Goal: Information Seeking & Learning: Find specific fact

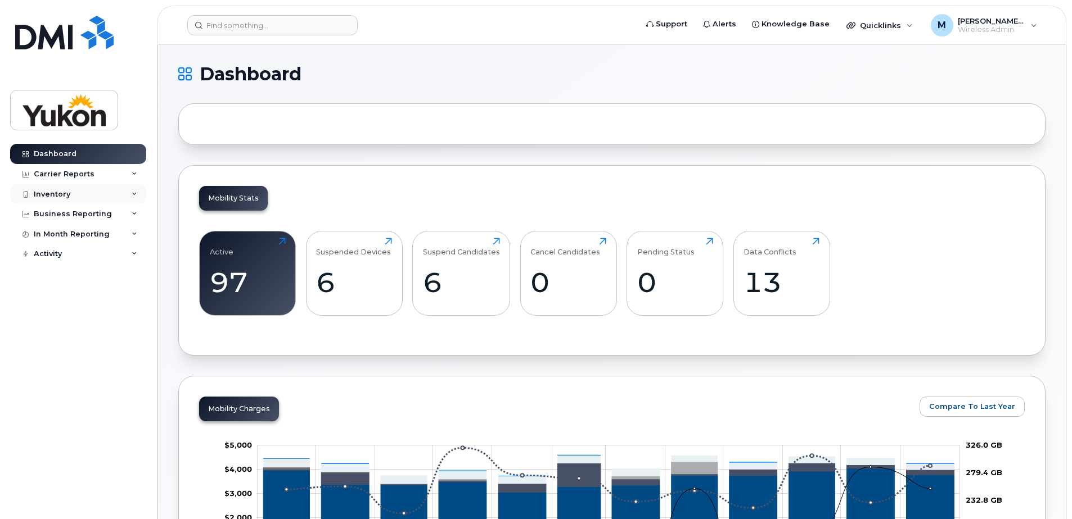
click at [109, 196] on div "Inventory" at bounding box center [78, 194] width 136 height 20
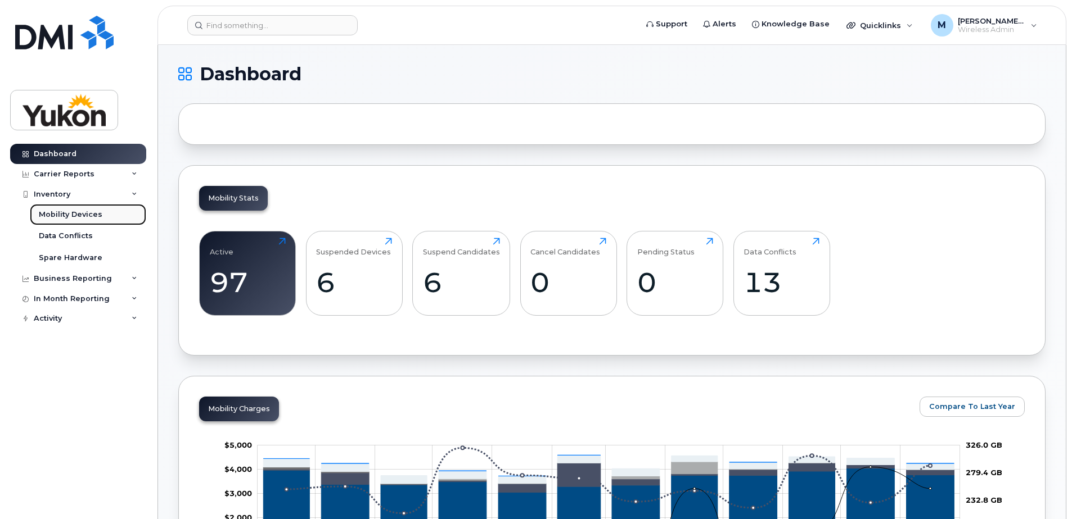
click at [76, 210] on div "Mobility Devices" at bounding box center [71, 215] width 64 height 10
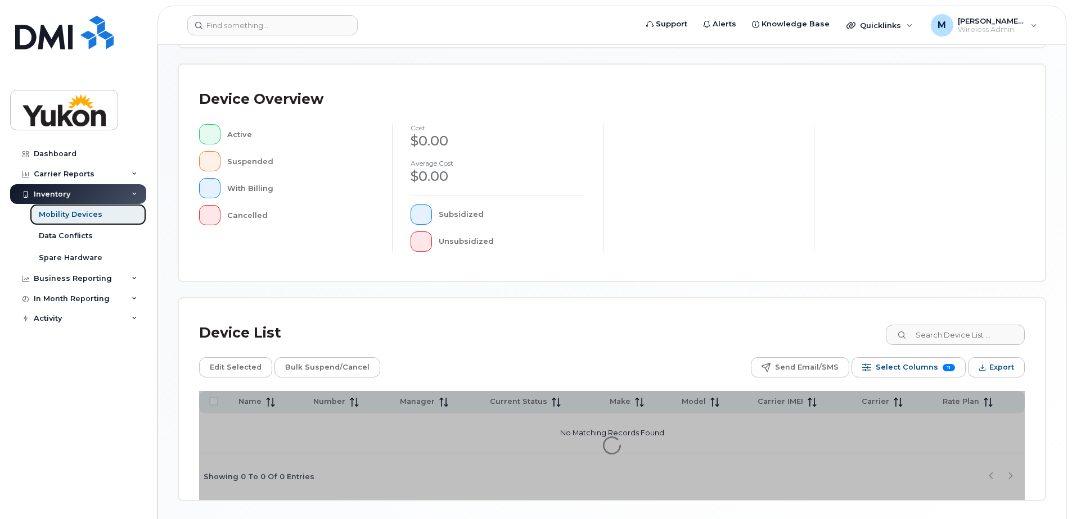
scroll to position [225, 0]
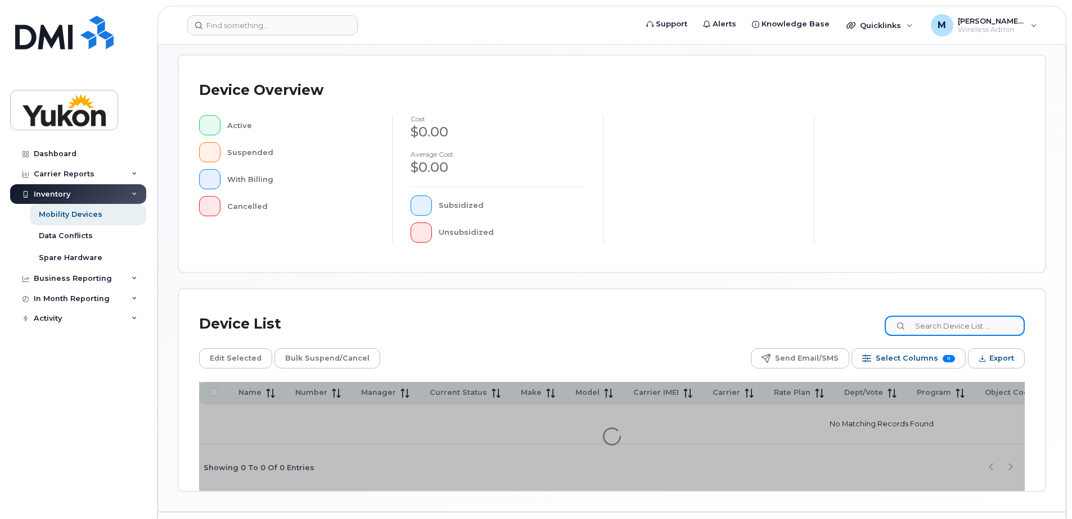
click at [950, 322] on input at bounding box center [954, 326] width 140 height 20
paste input "8673326573"
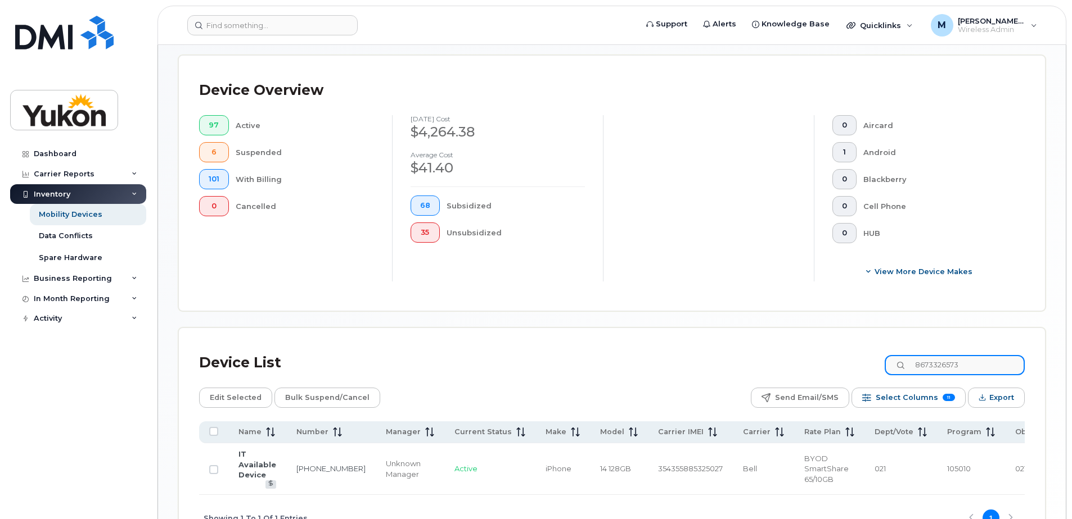
type input "8673326573"
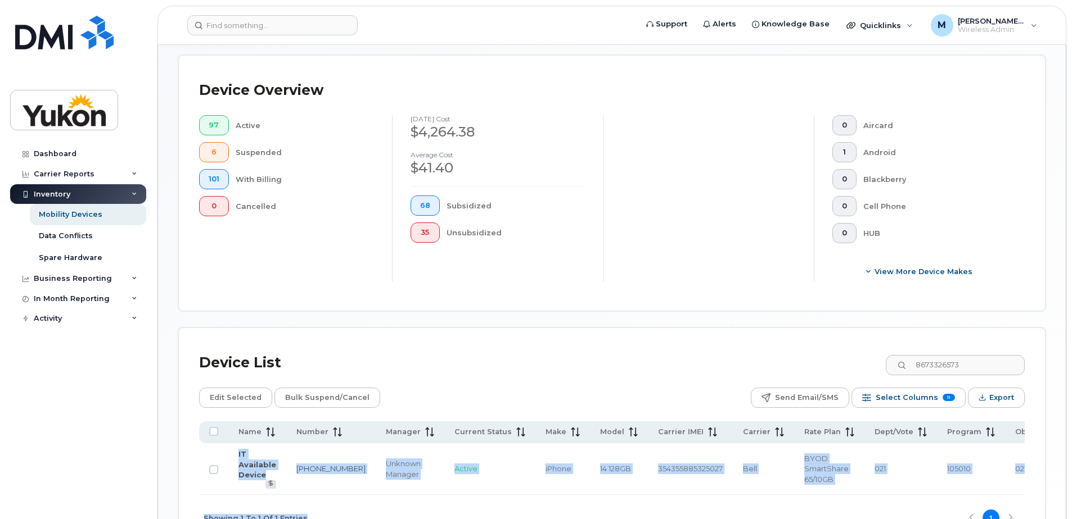
drag, startPoint x: 337, startPoint y: 499, endPoint x: 377, endPoint y: 496, distance: 40.0
click at [377, 496] on div "Name Number Manager Current Status Make Model Carrier IMEI Carrier Rate Plan De…" at bounding box center [611, 482] width 825 height 120
click at [444, 487] on td "Active" at bounding box center [489, 470] width 91 height 52
drag, startPoint x: 449, startPoint y: 499, endPoint x: 467, endPoint y: 496, distance: 17.7
click at [466, 496] on div "Name Number Manager Current Status Make Model Carrier IMEI Carrier Rate Plan De…" at bounding box center [611, 482] width 825 height 120
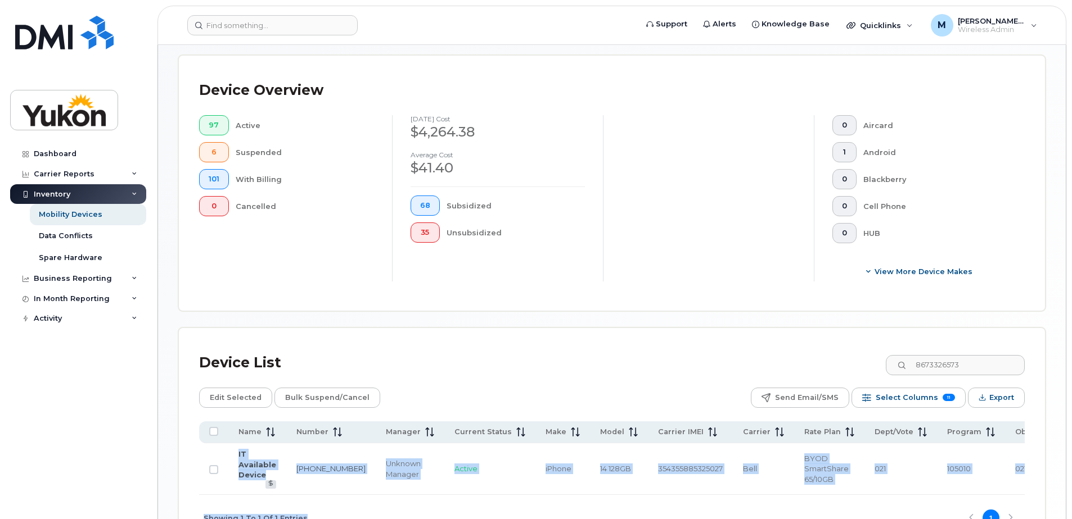
drag, startPoint x: 467, startPoint y: 496, endPoint x: 487, endPoint y: 495, distance: 20.9
click at [487, 495] on td "Active" at bounding box center [489, 470] width 91 height 52
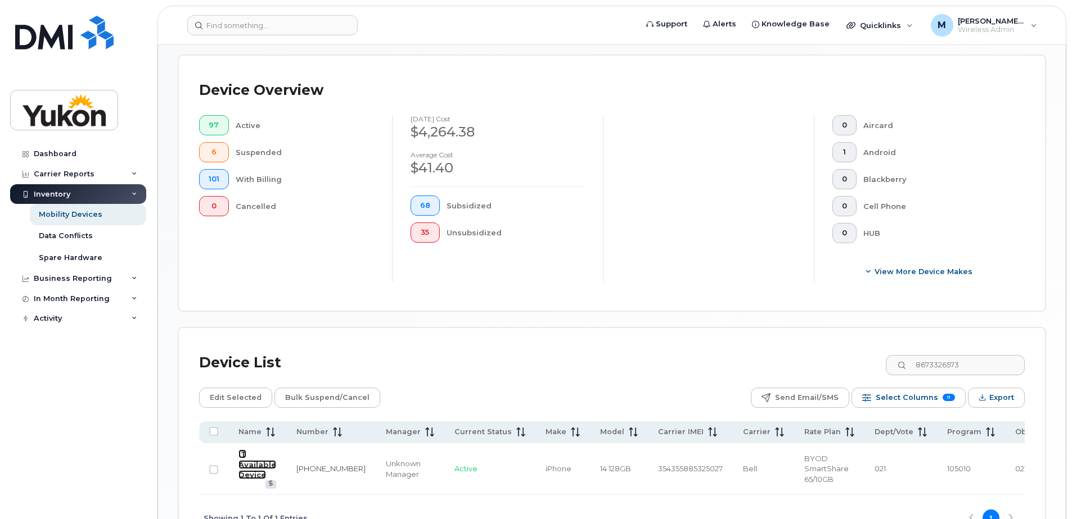
click at [245, 473] on link "IT Available Device" at bounding box center [257, 465] width 38 height 30
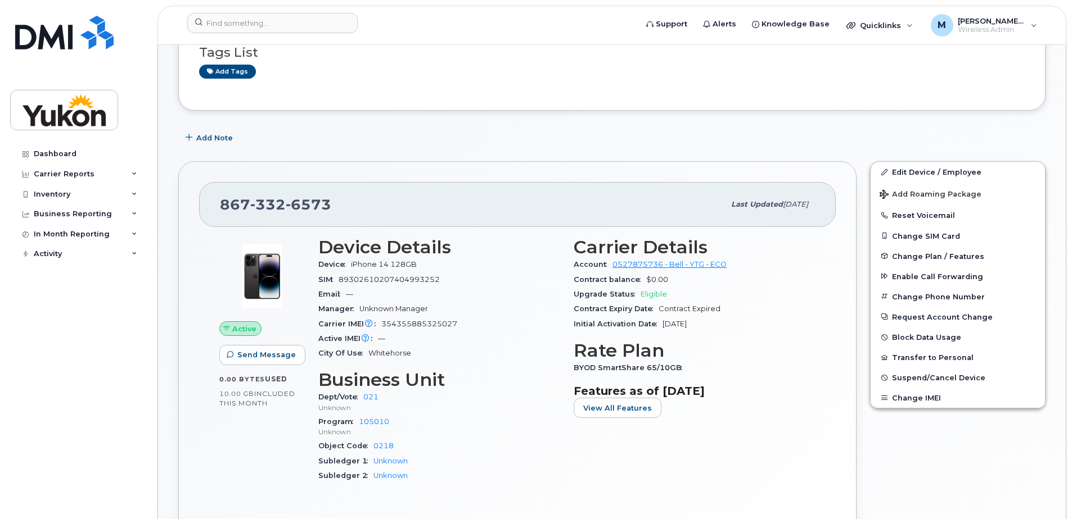
scroll to position [169, 0]
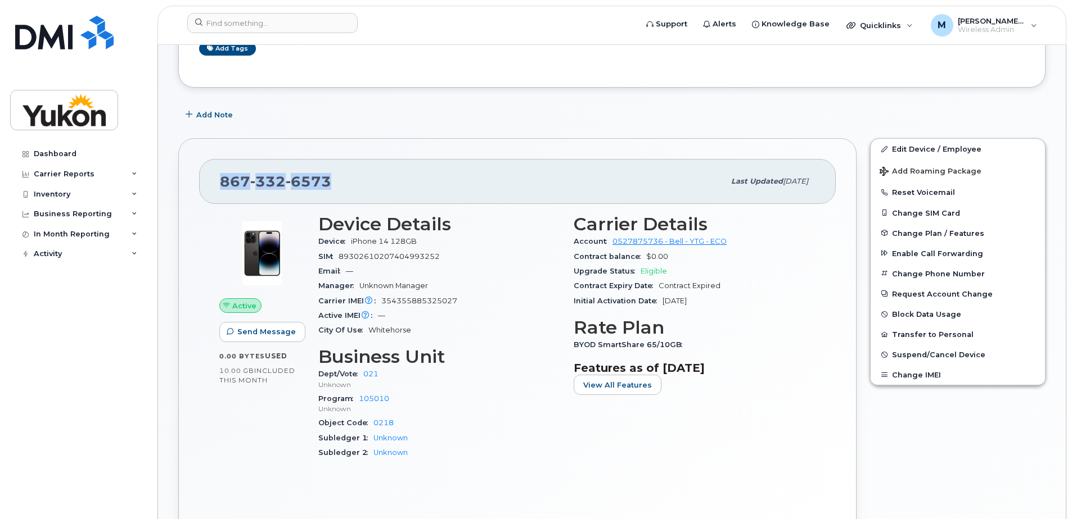
drag, startPoint x: 342, startPoint y: 188, endPoint x: 221, endPoint y: 186, distance: 121.5
click at [221, 186] on div "867 332 6573" at bounding box center [472, 182] width 504 height 24
copy span "867 332 6573"
click at [422, 305] on div "Carrier IMEI Carrier IMEI is reported during the last billing cycle or change o…" at bounding box center [439, 301] width 242 height 15
click at [423, 302] on span "354355885325027" at bounding box center [419, 301] width 76 height 8
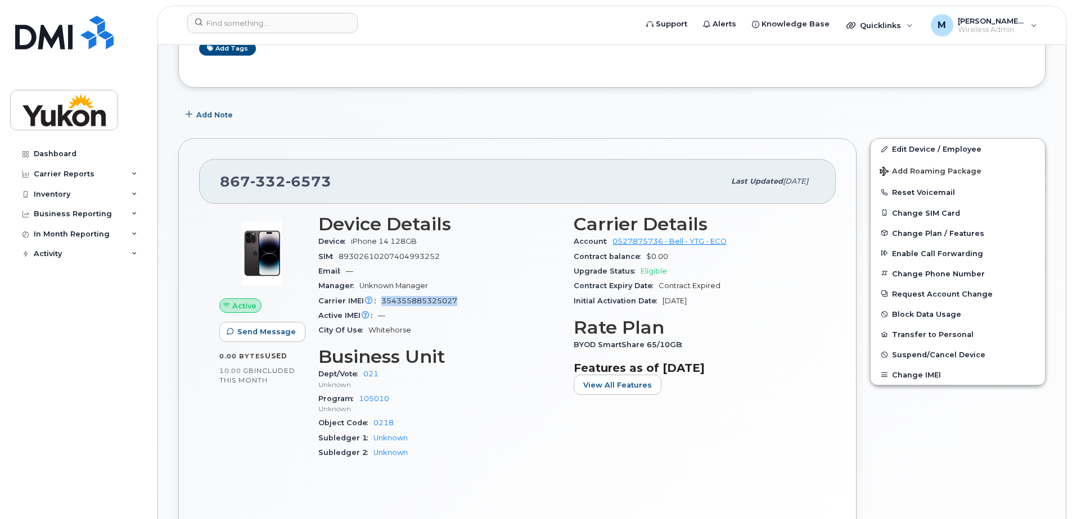
click at [423, 302] on span "354355885325027" at bounding box center [419, 301] width 76 height 8
copy span "354355885325027"
click at [419, 320] on div "Active IMEI Active IMEI is refreshed daily with a delay of up to 48 hours follo…" at bounding box center [439, 316] width 242 height 15
click at [312, 186] on span "6573" at bounding box center [309, 181] width 46 height 17
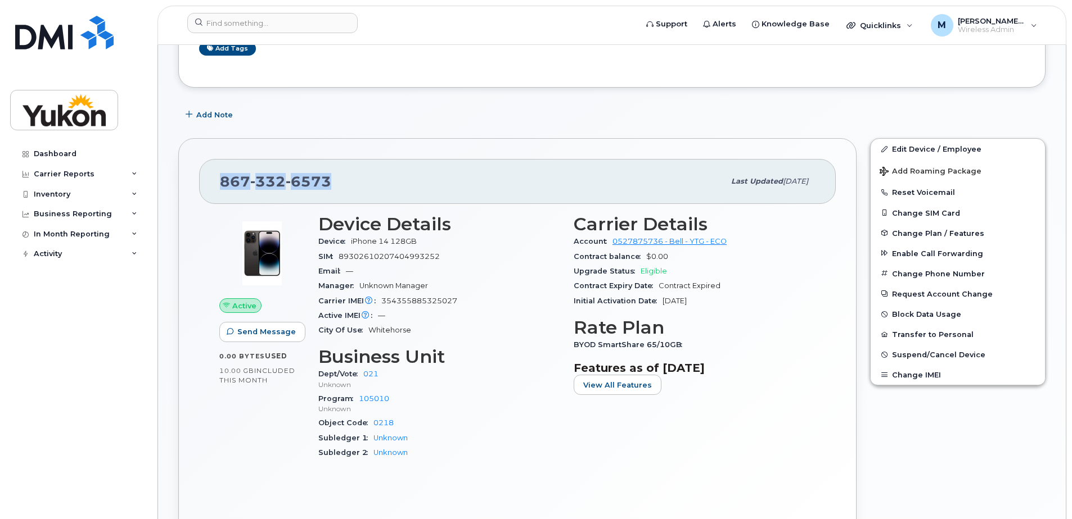
click at [312, 186] on span "6573" at bounding box center [309, 181] width 46 height 17
copy span "867 332 6573"
click at [522, 127] on div "Suspension Candidate This device hasn't had any usage for 3 months Tags List Ad…" at bounding box center [611, 458] width 867 height 1045
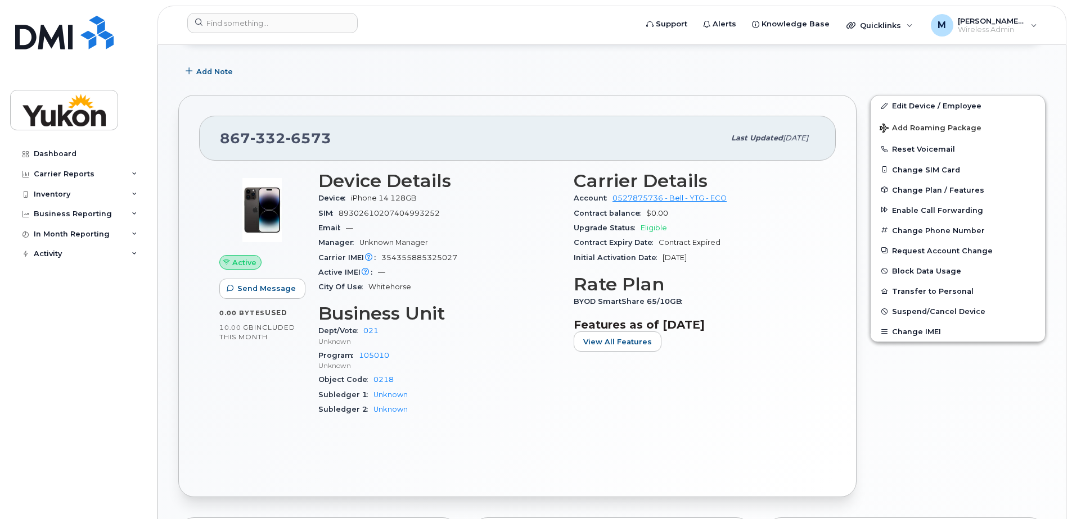
scroll to position [225, 0]
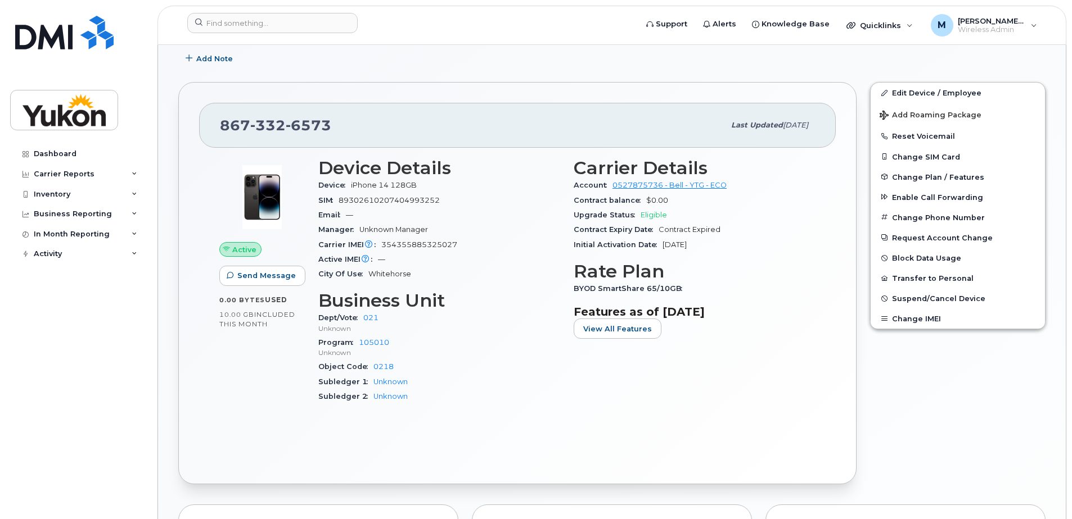
click at [433, 214] on div "Email —" at bounding box center [439, 215] width 242 height 15
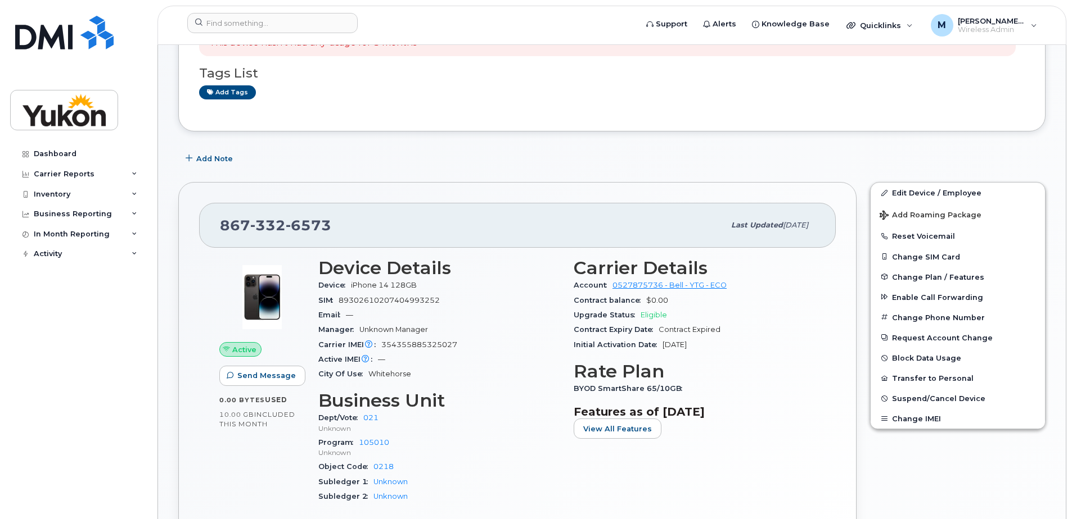
scroll to position [124, 0]
drag, startPoint x: 712, startPoint y: 351, endPoint x: 669, endPoint y: 350, distance: 43.3
click at [669, 350] on div "Initial Activation Date May 12, 2025" at bounding box center [694, 345] width 242 height 15
drag, startPoint x: 669, startPoint y: 350, endPoint x: 693, endPoint y: 357, distance: 24.7
click at [693, 358] on div "Carrier Details Account 0527875736 - Bell - YTG - ECO Contract balance $0.00 Up…" at bounding box center [694, 386] width 255 height 269
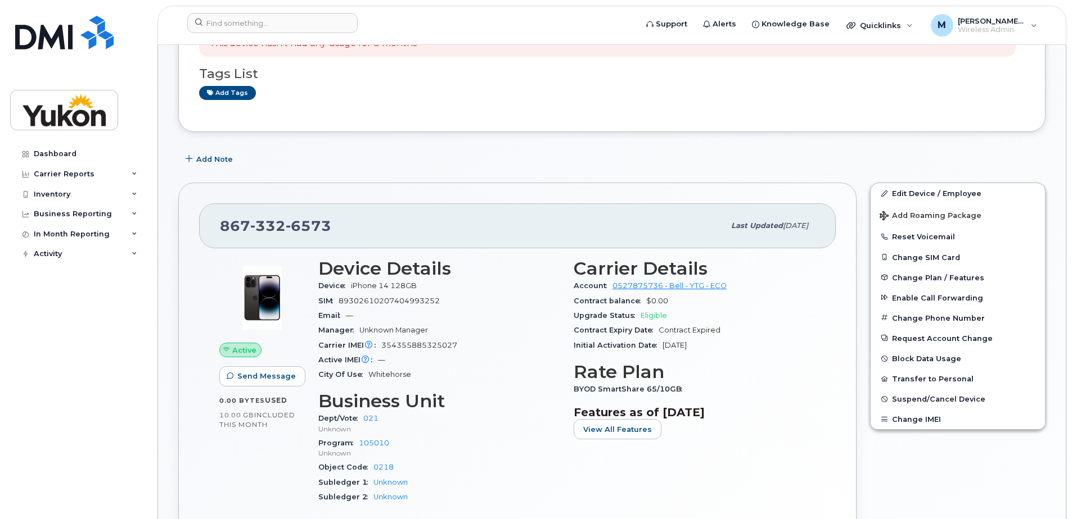
click at [291, 8] on header "Support Alerts Knowledge Base Quicklinks Suspend / Cancel Device Change SIM Car…" at bounding box center [611, 25] width 909 height 39
click at [289, 16] on input at bounding box center [272, 23] width 170 height 20
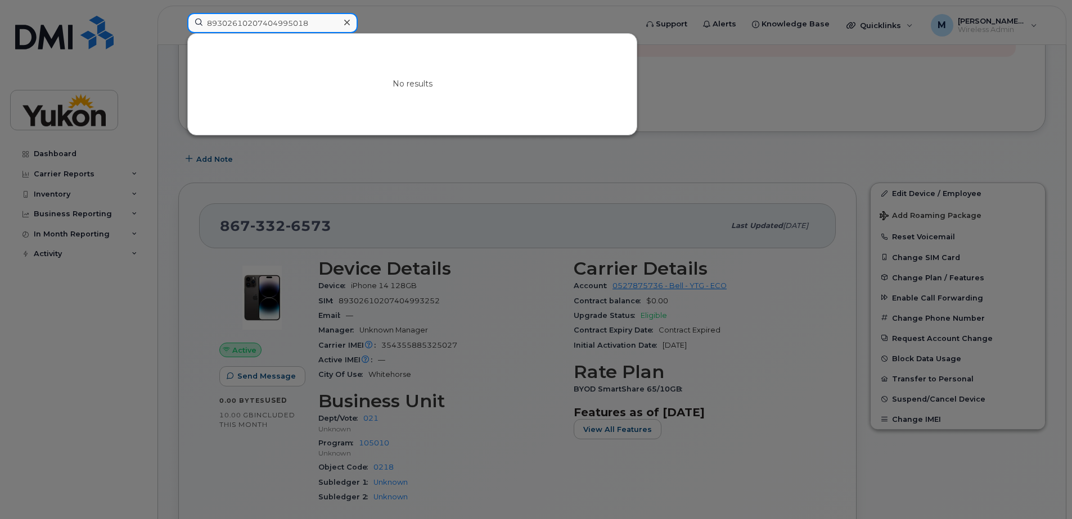
type input "89302610207404995018"
